Goal: Transaction & Acquisition: Download file/media

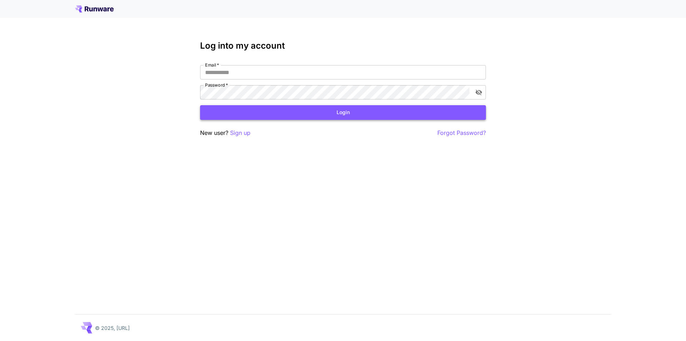
type input "**********"
click at [358, 114] on button "Login" at bounding box center [343, 112] width 286 height 15
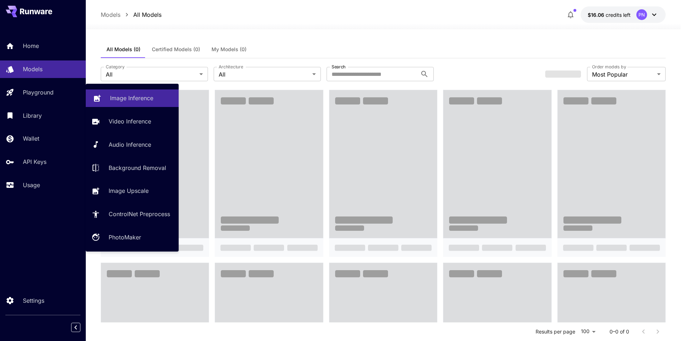
click at [119, 93] on link "Image Inference" at bounding box center [132, 98] width 93 height 18
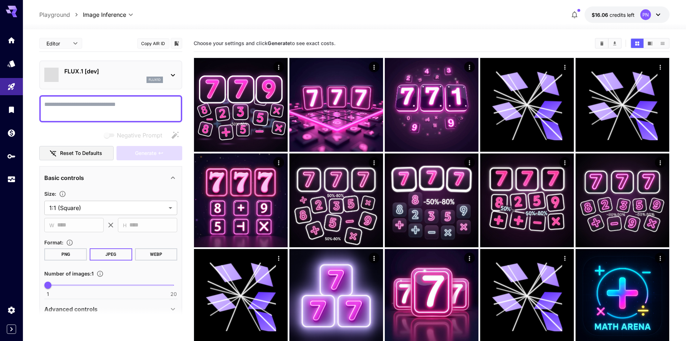
type input "**********"
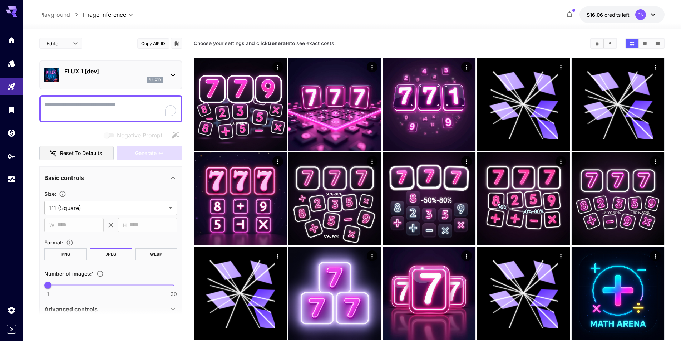
click at [110, 108] on textarea "Negative Prompt" at bounding box center [110, 108] width 133 height 17
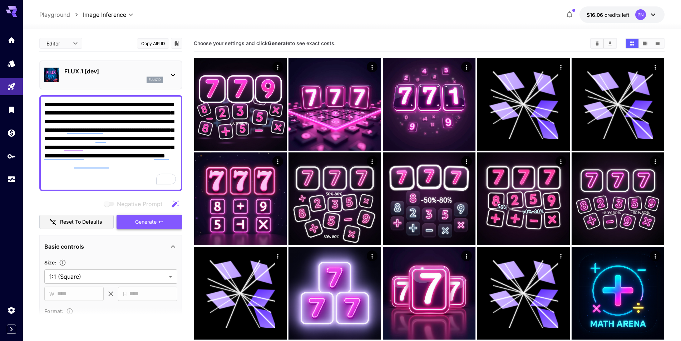
drag, startPoint x: 151, startPoint y: 219, endPoint x: 157, endPoint y: 217, distance: 6.3
click at [151, 220] on span "Generate" at bounding box center [145, 221] width 21 height 9
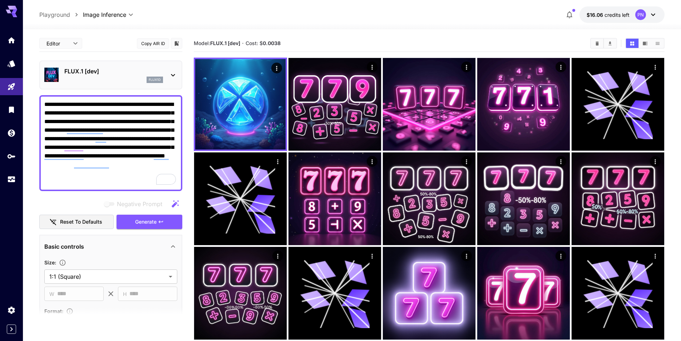
click at [139, 160] on textarea "**********" at bounding box center [110, 143] width 133 height 86
paste textarea "**********"
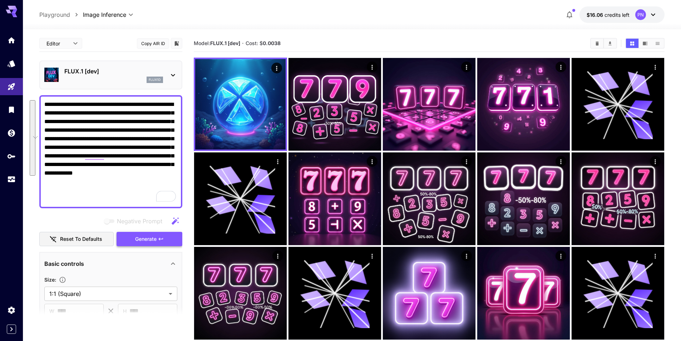
type textarea "**********"
drag, startPoint x: 143, startPoint y: 234, endPoint x: 159, endPoint y: 162, distance: 74.3
click at [143, 235] on span "Generate" at bounding box center [145, 238] width 21 height 9
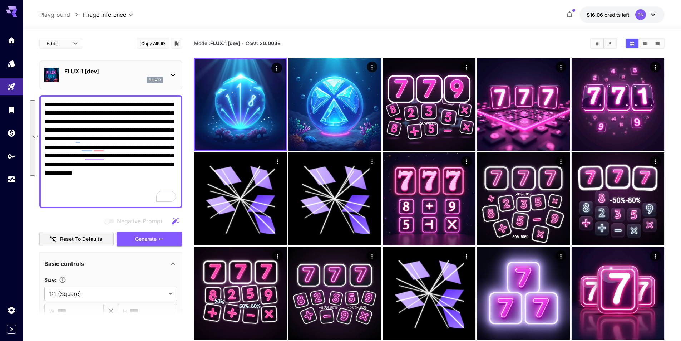
scroll to position [71, 0]
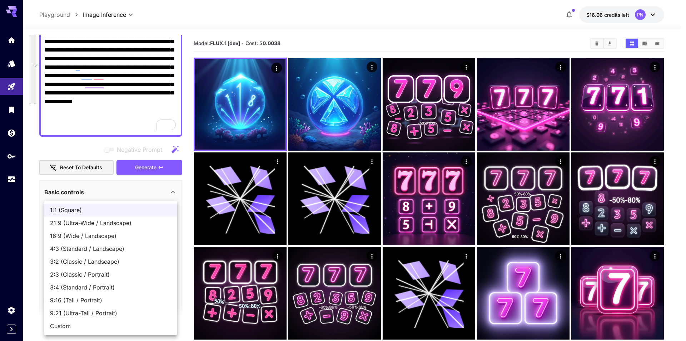
click at [98, 150] on div at bounding box center [343, 170] width 686 height 341
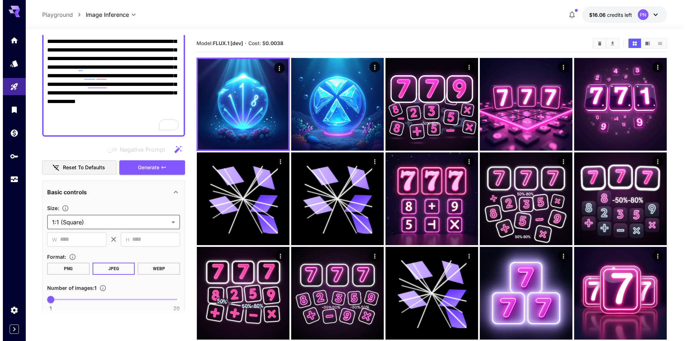
scroll to position [0, 0]
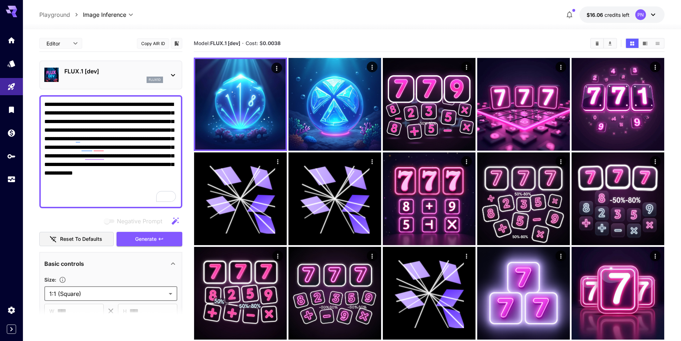
click at [109, 74] on p "FLUX.1 [dev]" at bounding box center [113, 71] width 99 height 9
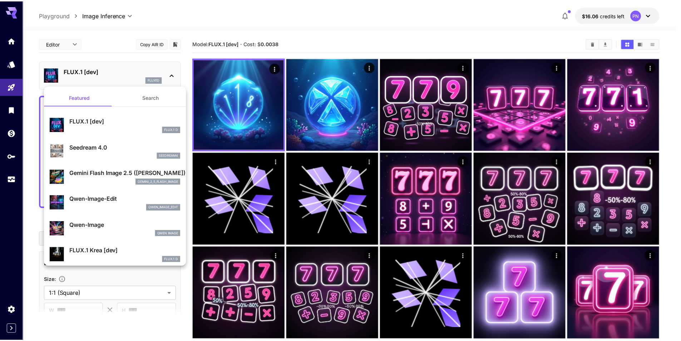
scroll to position [36, 0]
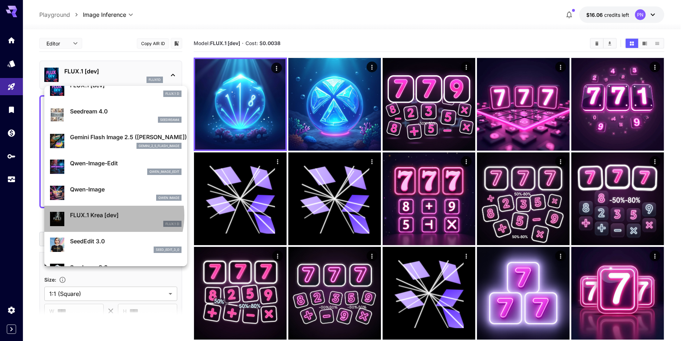
click at [108, 215] on p "FLUX.1 Krea [dev]" at bounding box center [125, 214] width 111 height 9
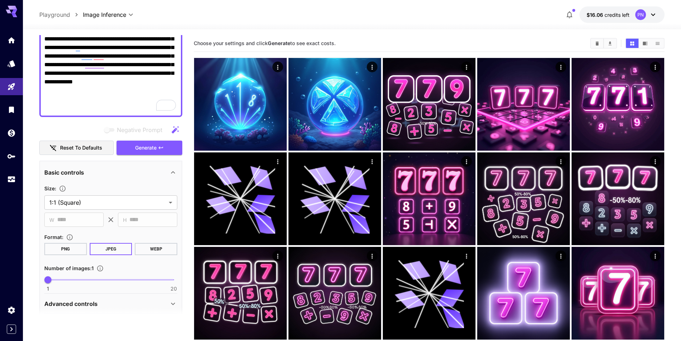
scroll to position [143, 0]
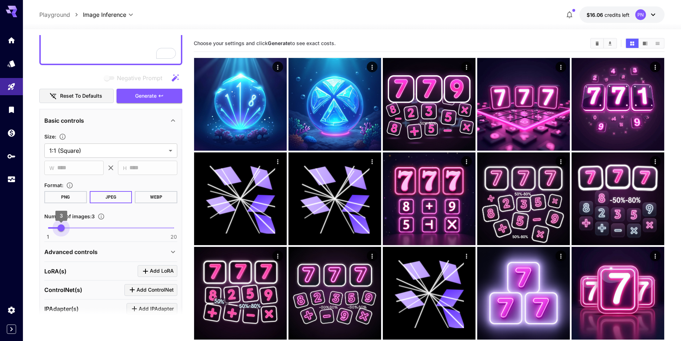
drag, startPoint x: 49, startPoint y: 229, endPoint x: 79, endPoint y: 215, distance: 32.6
click at [65, 231] on span "3" at bounding box center [61, 227] width 7 height 7
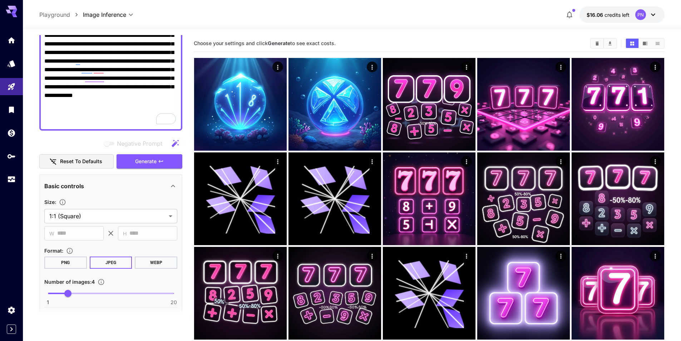
scroll to position [36, 0]
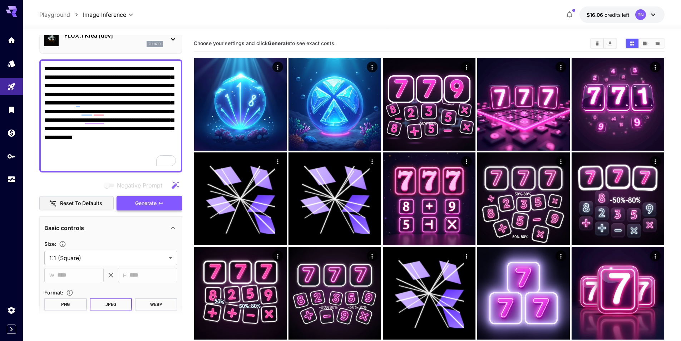
click at [151, 205] on span "Generate" at bounding box center [145, 203] width 21 height 9
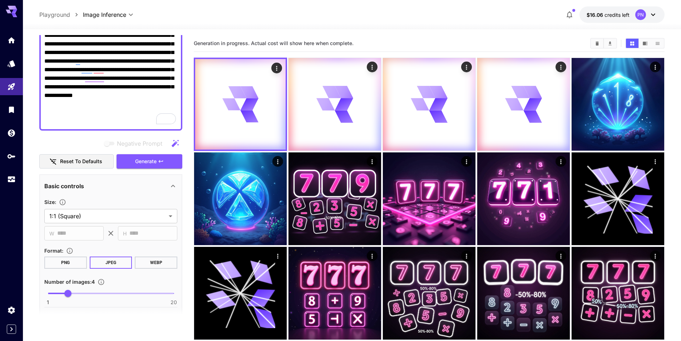
scroll to position [107, 0]
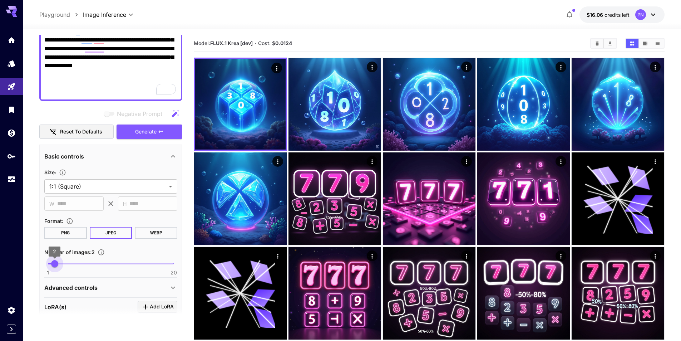
drag, startPoint x: 66, startPoint y: 263, endPoint x: 56, endPoint y: 265, distance: 9.8
click at [56, 265] on span "2" at bounding box center [54, 263] width 7 height 7
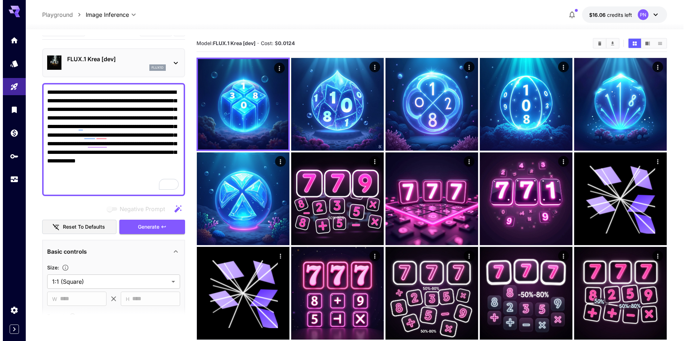
scroll to position [0, 0]
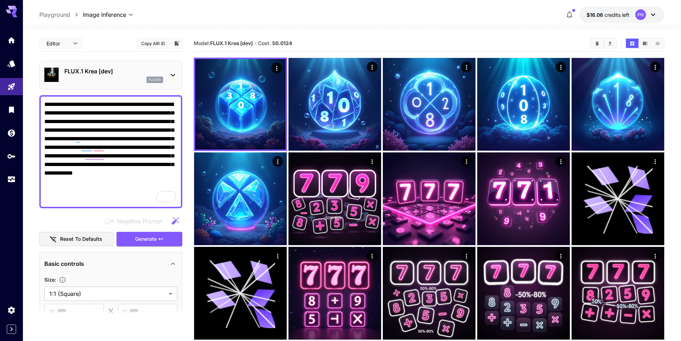
click at [144, 129] on textarea "**********" at bounding box center [110, 151] width 133 height 103
click at [122, 70] on p "FLUX.1 Krea [dev]" at bounding box center [113, 71] width 99 height 9
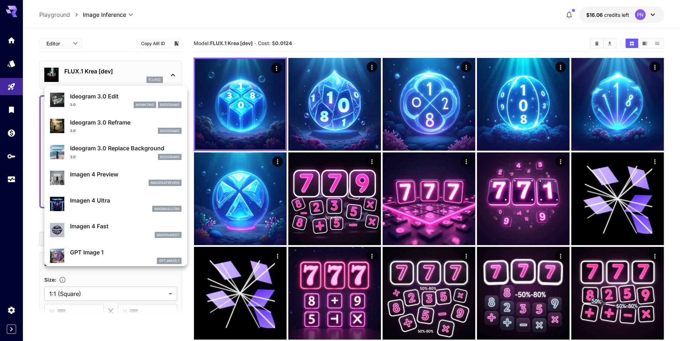
scroll to position [323, 0]
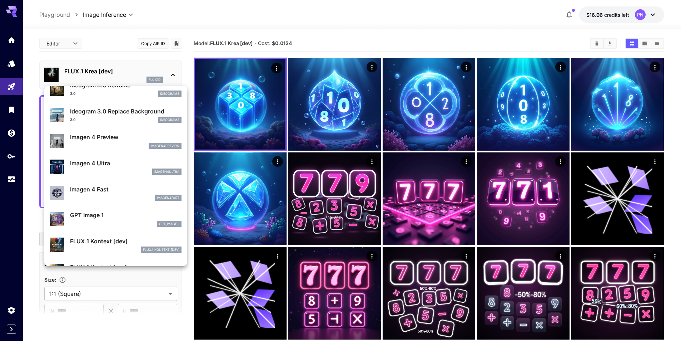
click at [108, 215] on p "GPT Image 1" at bounding box center [125, 214] width 111 height 9
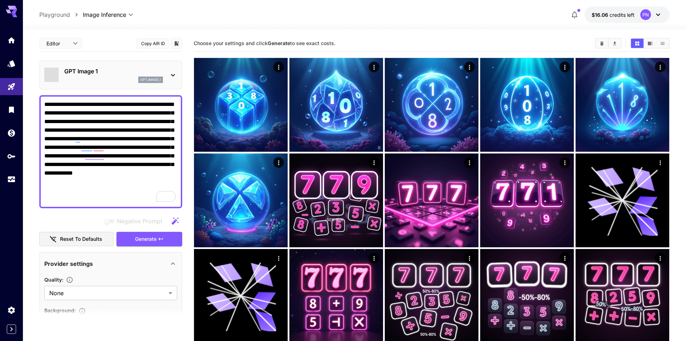
type input "*"
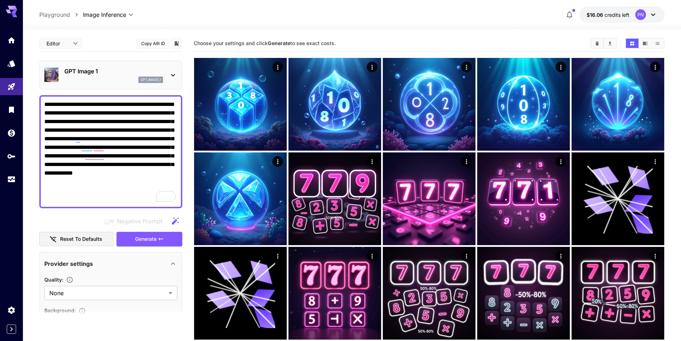
click at [97, 72] on p "GPT Image 1" at bounding box center [113, 71] width 99 height 9
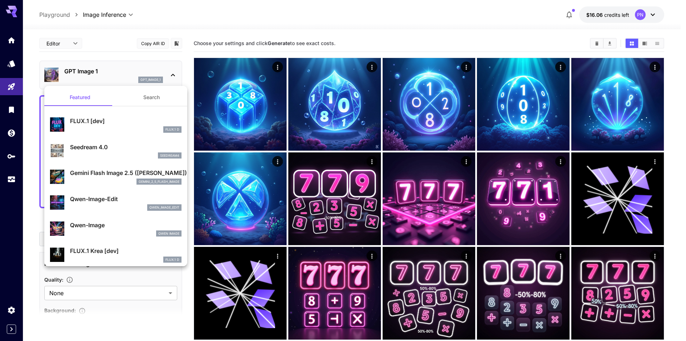
click at [98, 155] on div "seedream4" at bounding box center [125, 155] width 111 height 6
type input "**********"
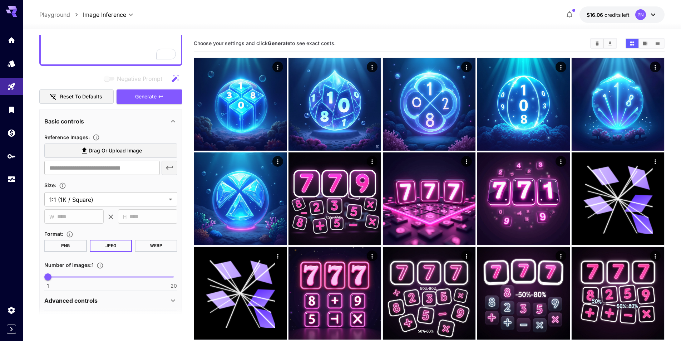
scroll to position [143, 0]
type input "*"
drag, startPoint x: 59, startPoint y: 276, endPoint x: 63, endPoint y: 269, distance: 8.5
click at [58, 277] on span "2" at bounding box center [54, 275] width 7 height 7
drag, startPoint x: 148, startPoint y: 99, endPoint x: 91, endPoint y: 214, distance: 127.8
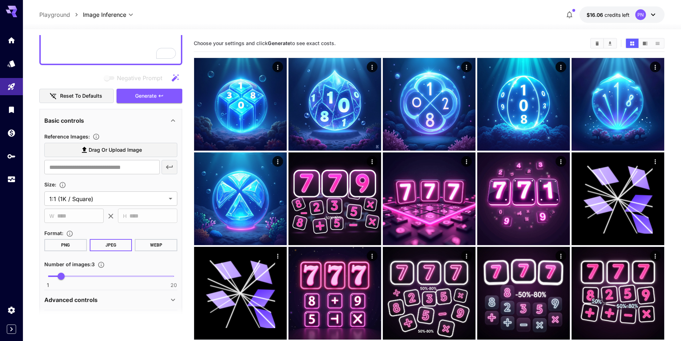
click at [145, 99] on span "Generate" at bounding box center [145, 95] width 21 height 9
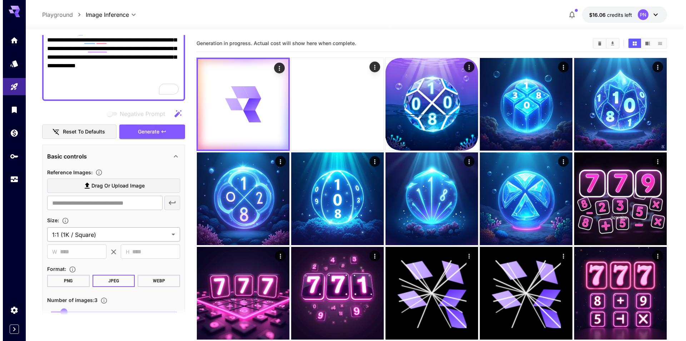
scroll to position [166, 0]
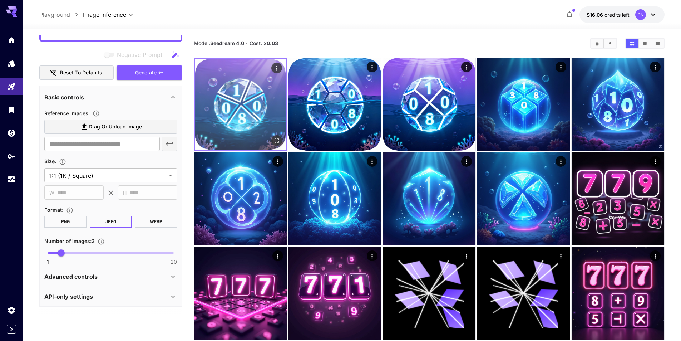
click at [251, 93] on img at bounding box center [240, 104] width 90 height 90
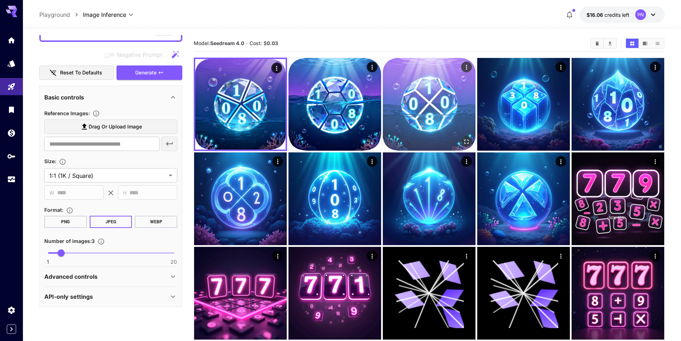
click at [444, 97] on img at bounding box center [429, 104] width 93 height 93
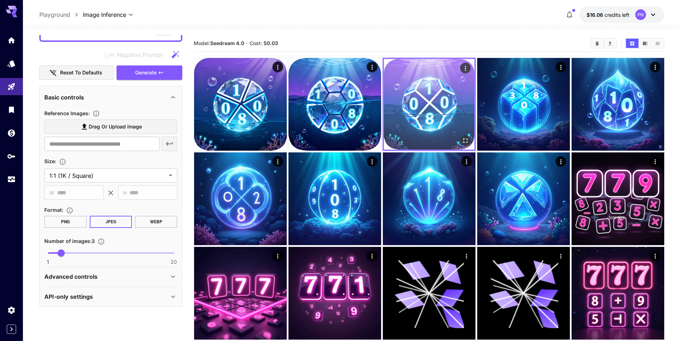
click at [443, 97] on img at bounding box center [429, 104] width 90 height 90
click at [420, 93] on img at bounding box center [429, 104] width 90 height 90
click at [465, 69] on icon "Actions" at bounding box center [465, 68] width 7 height 7
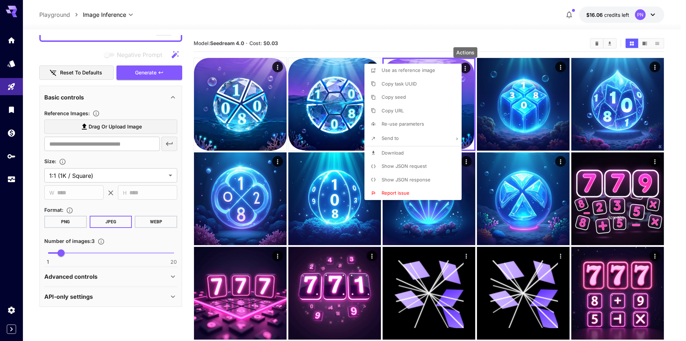
click at [413, 151] on li "Download" at bounding box center [414, 153] width 101 height 14
click at [436, 40] on div at bounding box center [343, 170] width 686 height 341
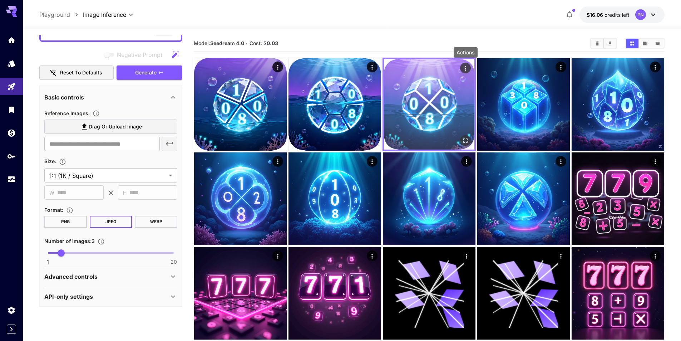
click at [467, 67] on icon "Actions" at bounding box center [465, 68] width 7 height 7
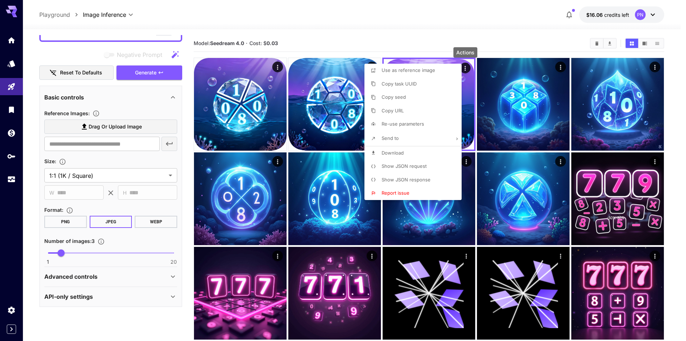
click at [407, 155] on li "Download" at bounding box center [414, 153] width 101 height 14
